Goal: Task Accomplishment & Management: Manage account settings

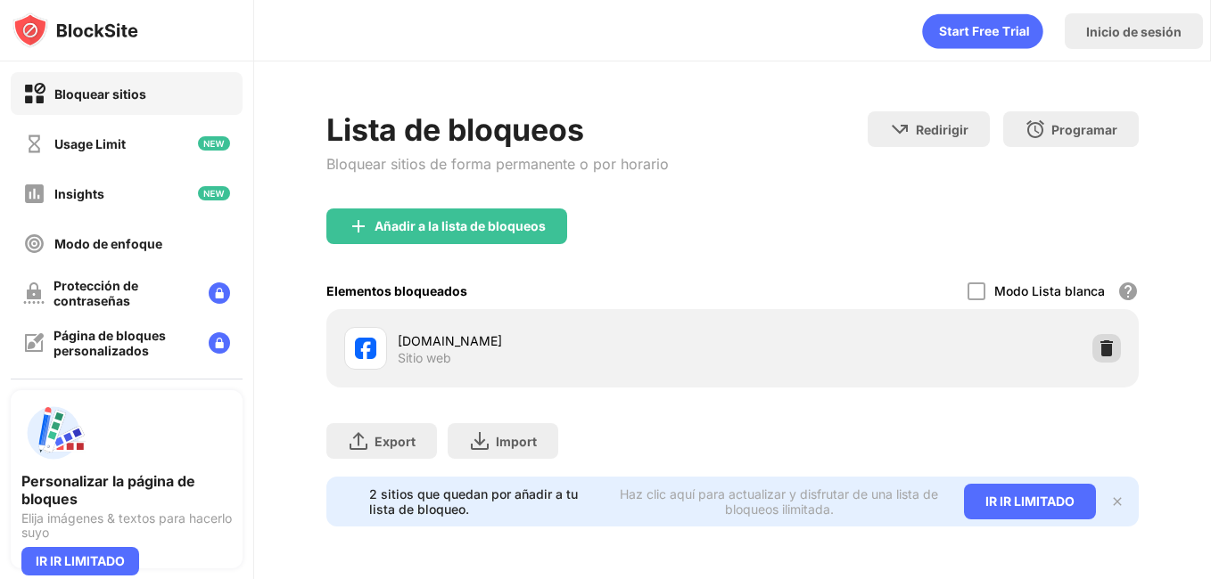
click at [1104, 346] on img at bounding box center [1106, 349] width 18 height 18
